Goal: Check status: Check status

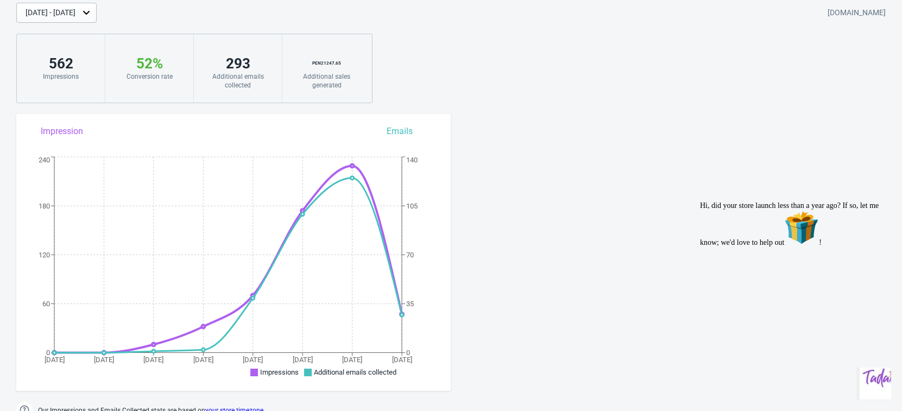
scroll to position [68, 0]
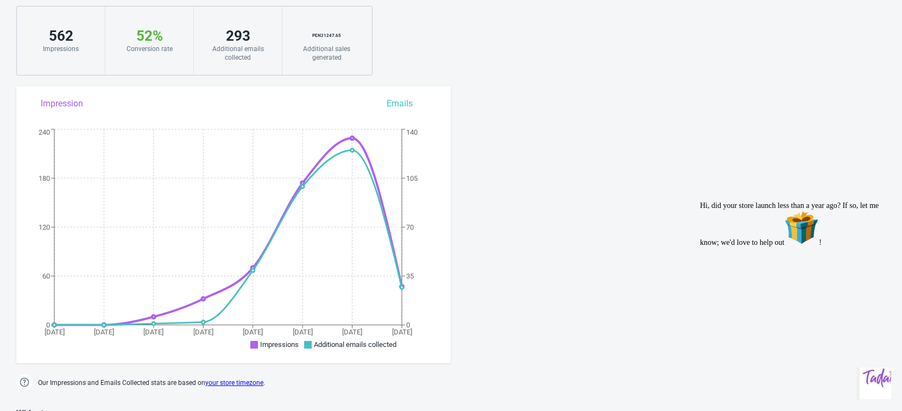
click at [444, 64] on div "[DATE] - [DATE] [DOMAIN_NAME] 562 Impressions 52 % Your Tada Widget has a conve…" at bounding box center [451, 25] width 902 height 100
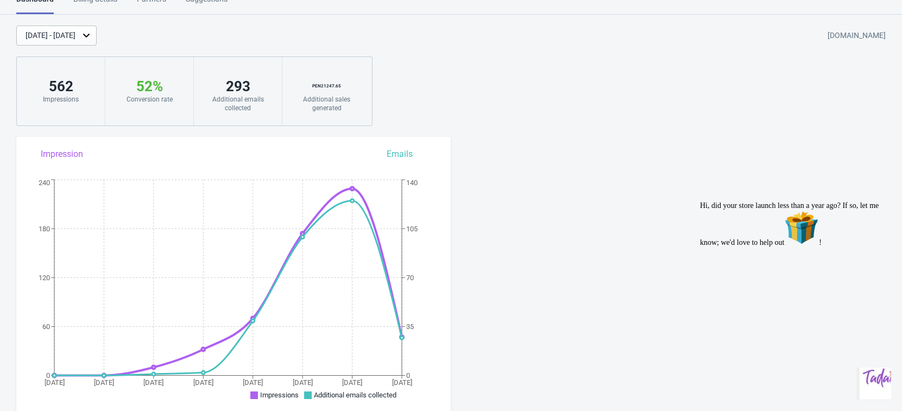
scroll to position [0, 0]
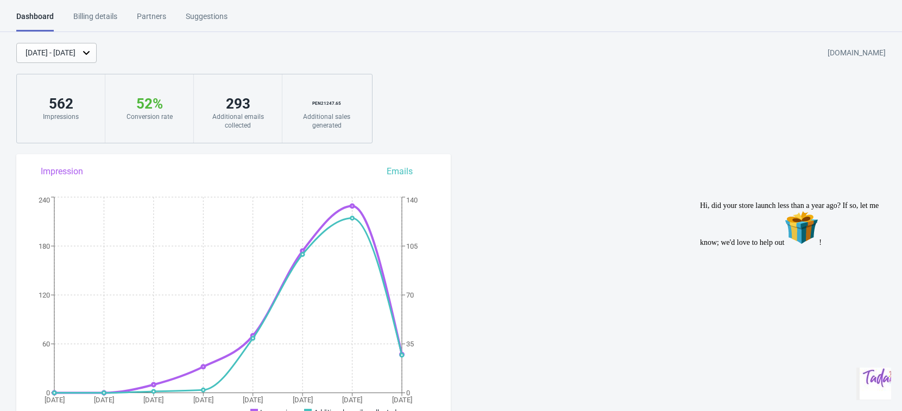
click at [75, 52] on div "[DATE] - [DATE]" at bounding box center [51, 52] width 50 height 11
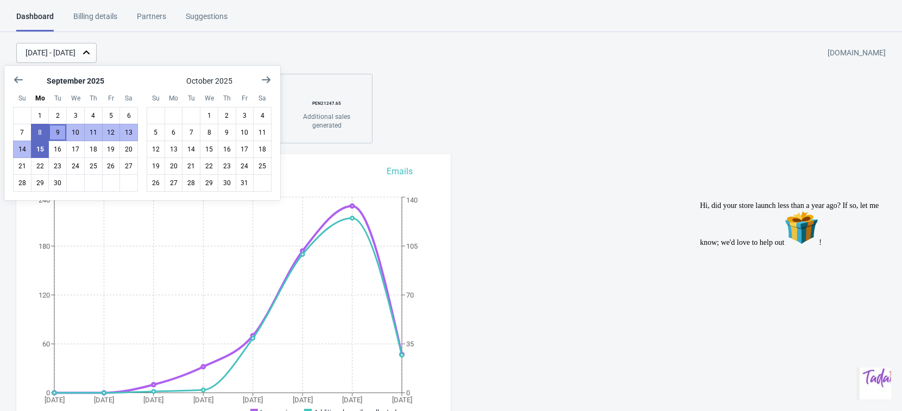
click at [52, 134] on button "9" at bounding box center [57, 132] width 18 height 17
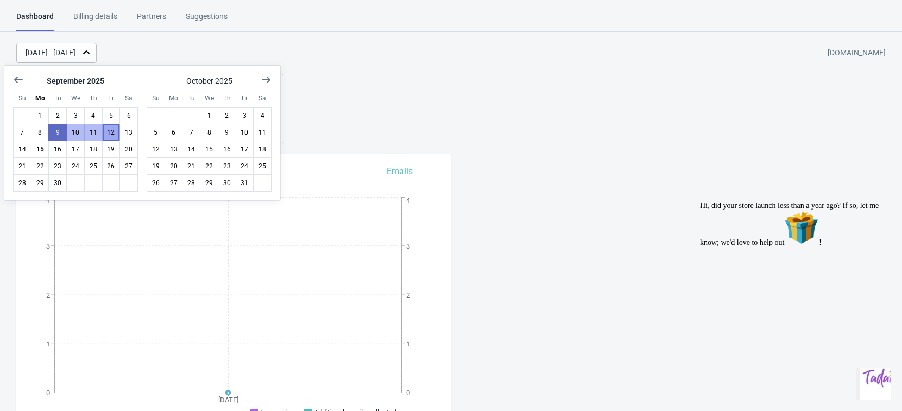
click at [106, 132] on button "12" at bounding box center [111, 132] width 18 height 17
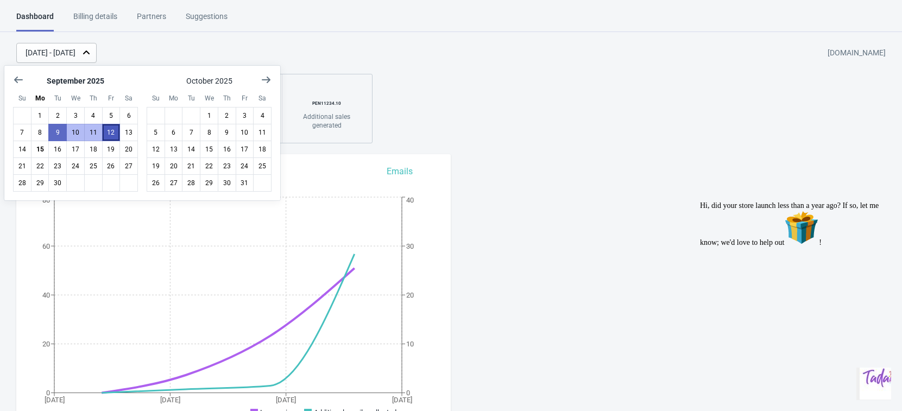
click at [111, 128] on button "12" at bounding box center [111, 132] width 18 height 17
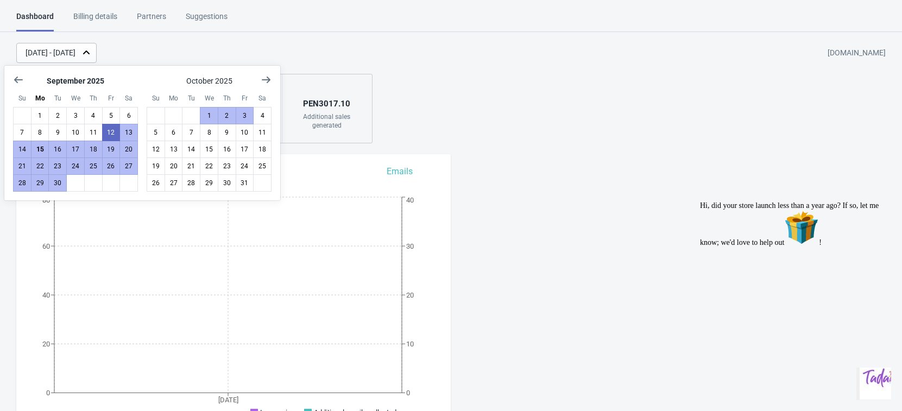
click at [518, 132] on div "[DATE] - [DATE] [DOMAIN_NAME] 70 Impressions 56 % Your Tada Widget has a conver…" at bounding box center [451, 93] width 902 height 100
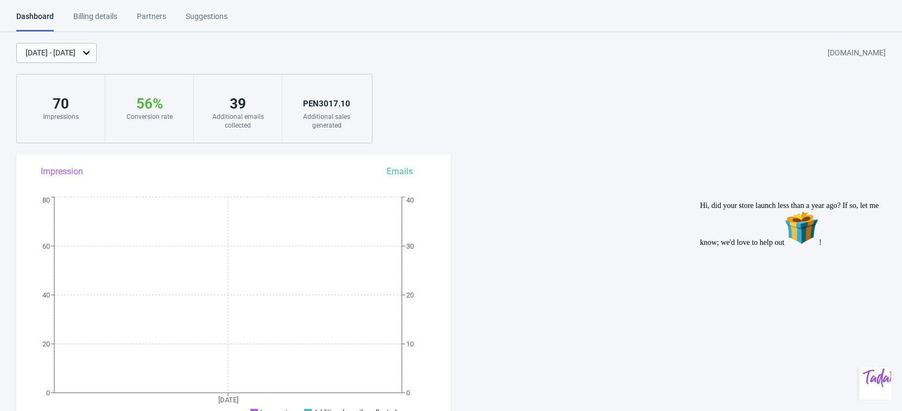
click at [75, 55] on div "[DATE] - [DATE]" at bounding box center [51, 52] width 50 height 11
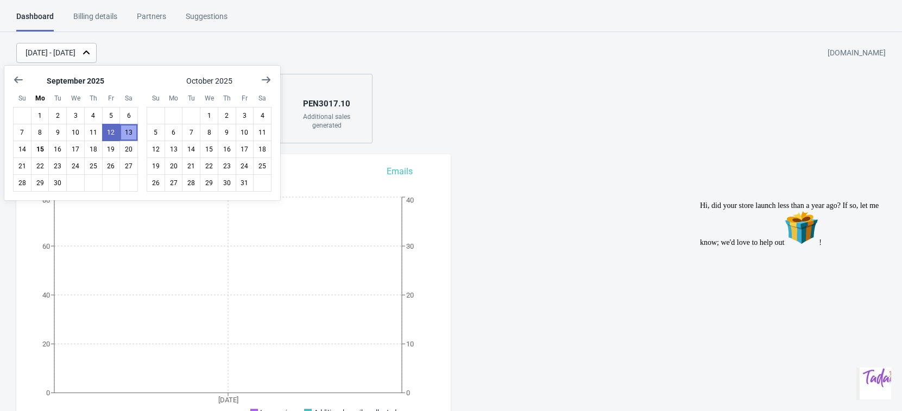
click at [126, 129] on button "13" at bounding box center [128, 132] width 18 height 17
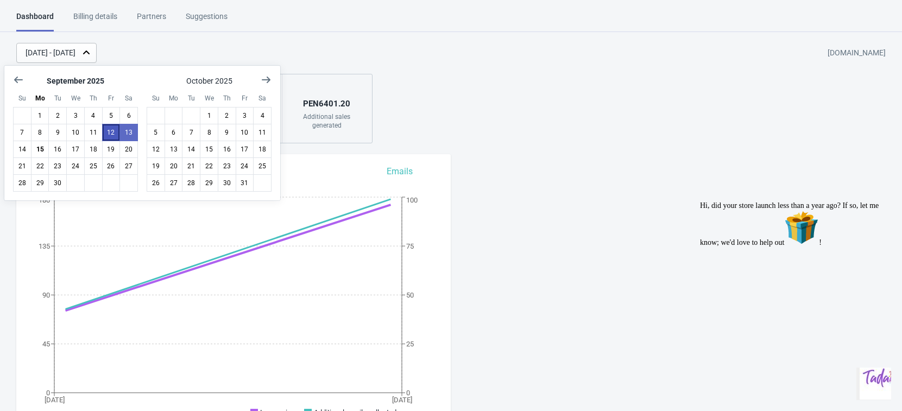
click at [113, 134] on button "12" at bounding box center [111, 132] width 18 height 17
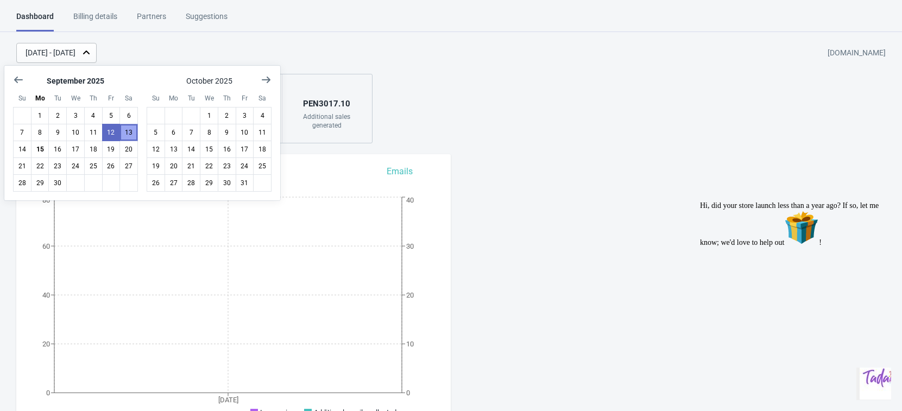
click at [125, 131] on button "13" at bounding box center [128, 132] width 18 height 17
click at [109, 135] on button "12" at bounding box center [111, 132] width 18 height 17
click at [113, 133] on button "12" at bounding box center [111, 132] width 18 height 17
click at [110, 135] on button "12" at bounding box center [111, 132] width 18 height 17
click at [107, 130] on button "12" at bounding box center [111, 132] width 18 height 17
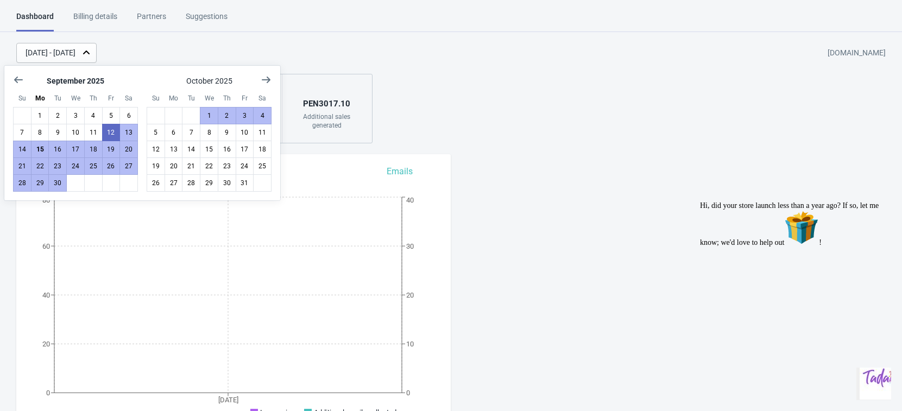
click at [523, 123] on div "[DATE] - [DATE] [DOMAIN_NAME] 70 Impressions 56 % Your Tada Widget has a conver…" at bounding box center [451, 93] width 902 height 100
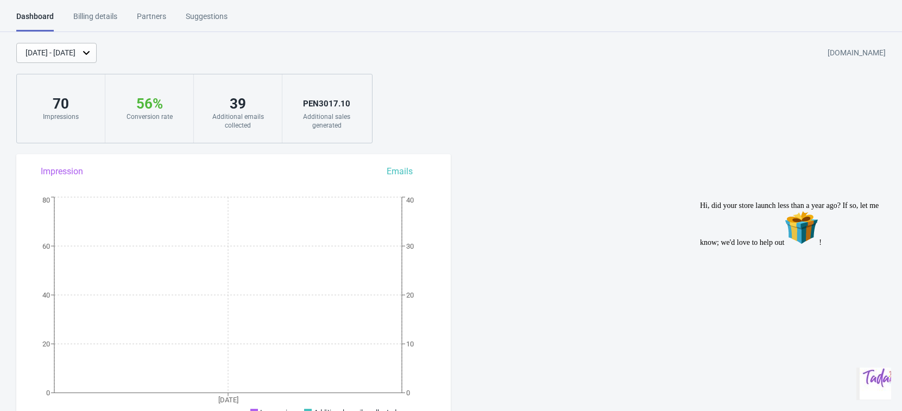
click at [75, 58] on div "[DATE] - [DATE]" at bounding box center [51, 52] width 50 height 11
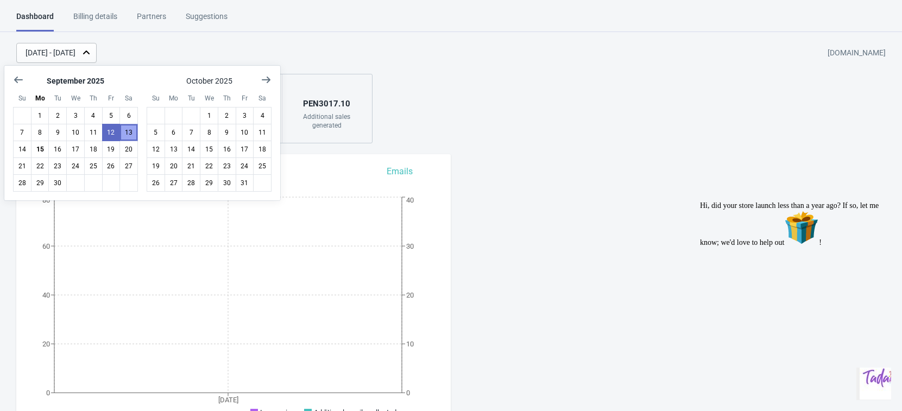
click at [126, 135] on button "13" at bounding box center [128, 132] width 18 height 17
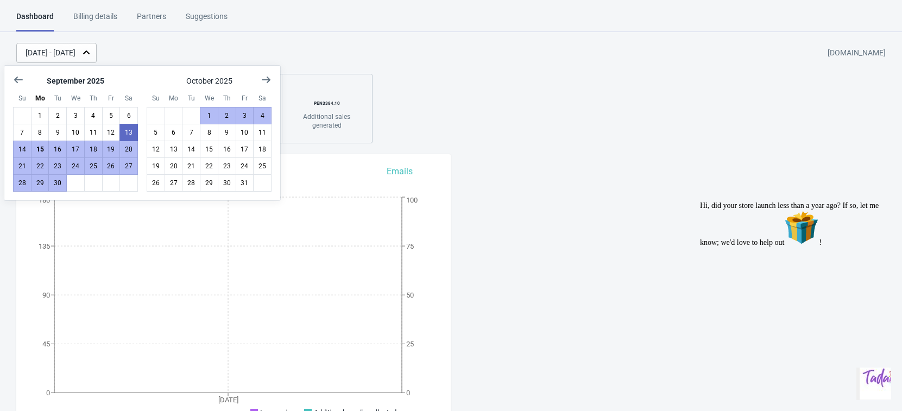
click at [513, 119] on div "[DATE] - [DATE] [DOMAIN_NAME] 174 Impressions 57 % Your Tada Widget has a conve…" at bounding box center [451, 93] width 902 height 100
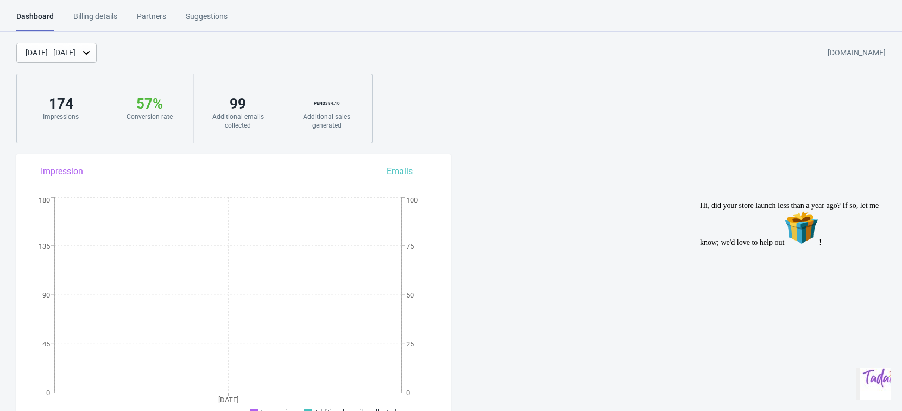
click at [97, 59] on div "[DATE] - [DATE]" at bounding box center [56, 53] width 80 height 20
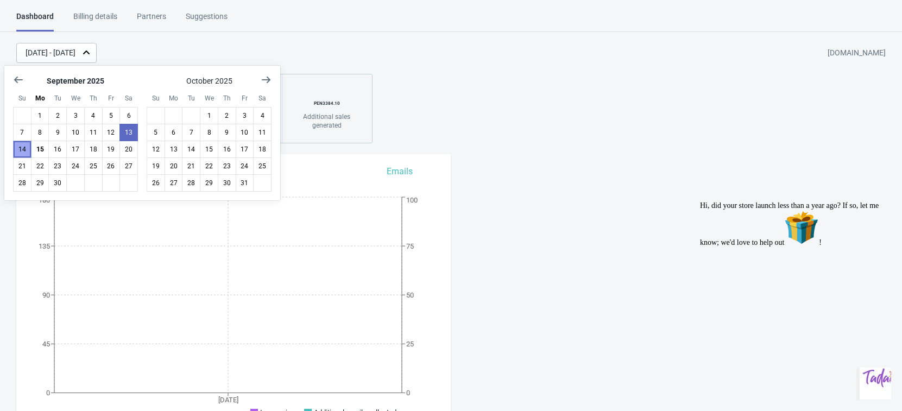
click at [18, 150] on button "14" at bounding box center [22, 149] width 18 height 17
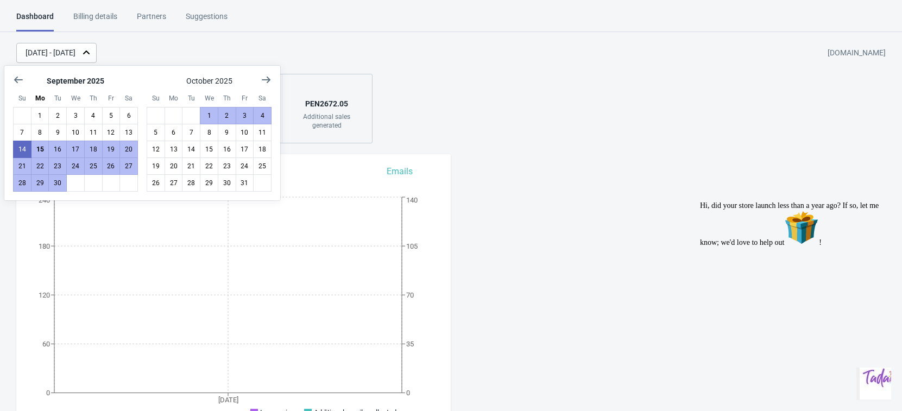
click at [503, 125] on div "[DATE] - [DATE] [DOMAIN_NAME] 229 Impressions 55 % Your Tada Widget has a conve…" at bounding box center [451, 93] width 902 height 100
